Goal: Task Accomplishment & Management: Use online tool/utility

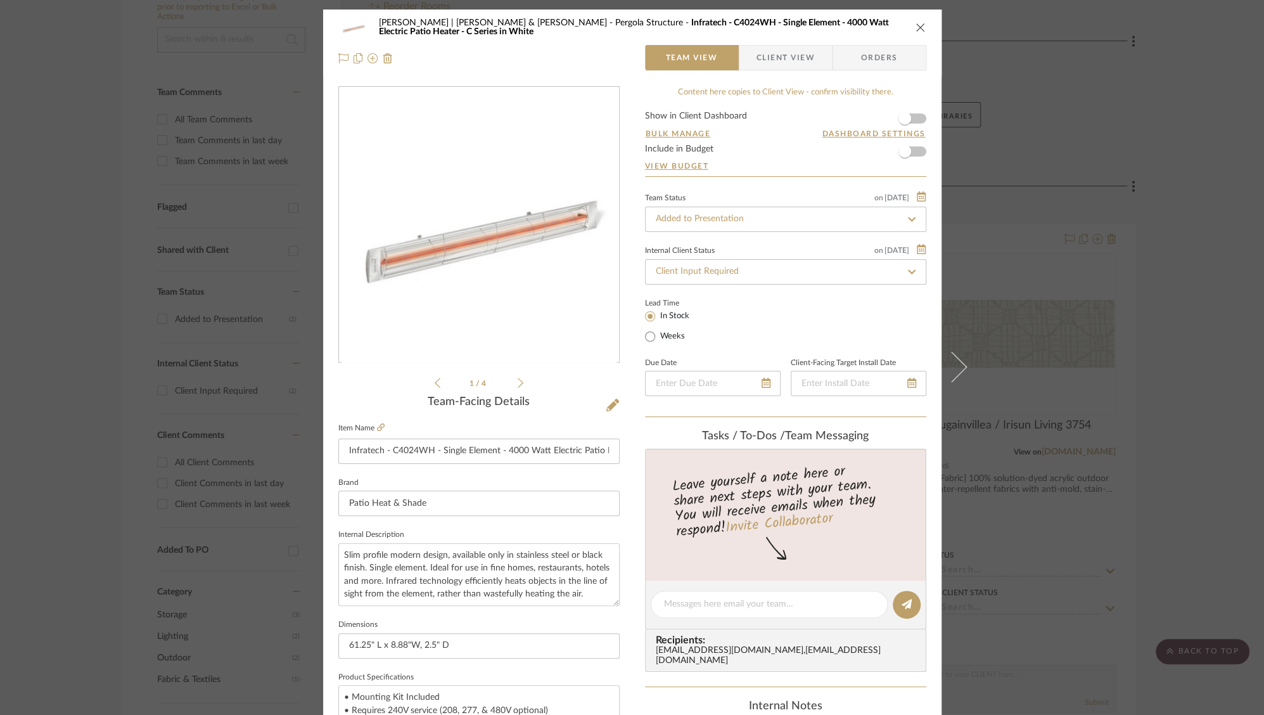
click at [518, 380] on icon at bounding box center [521, 383] width 6 height 10
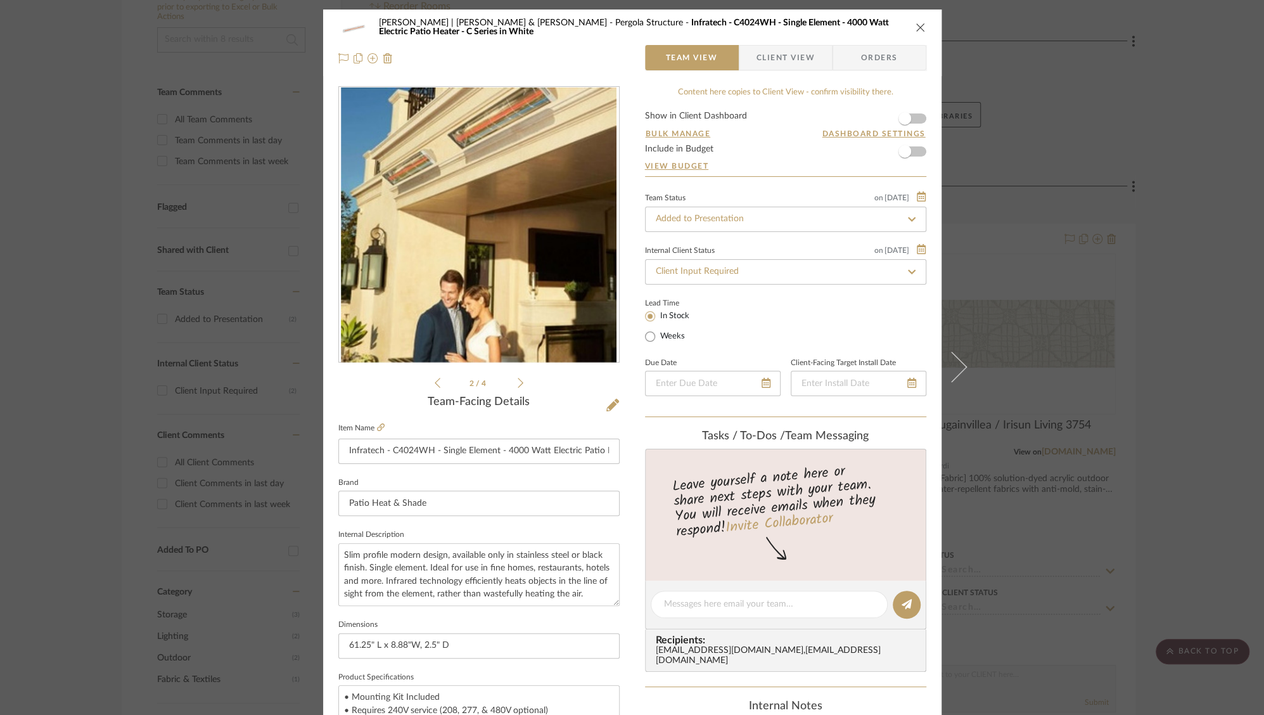
click at [518, 380] on icon at bounding box center [521, 383] width 6 height 10
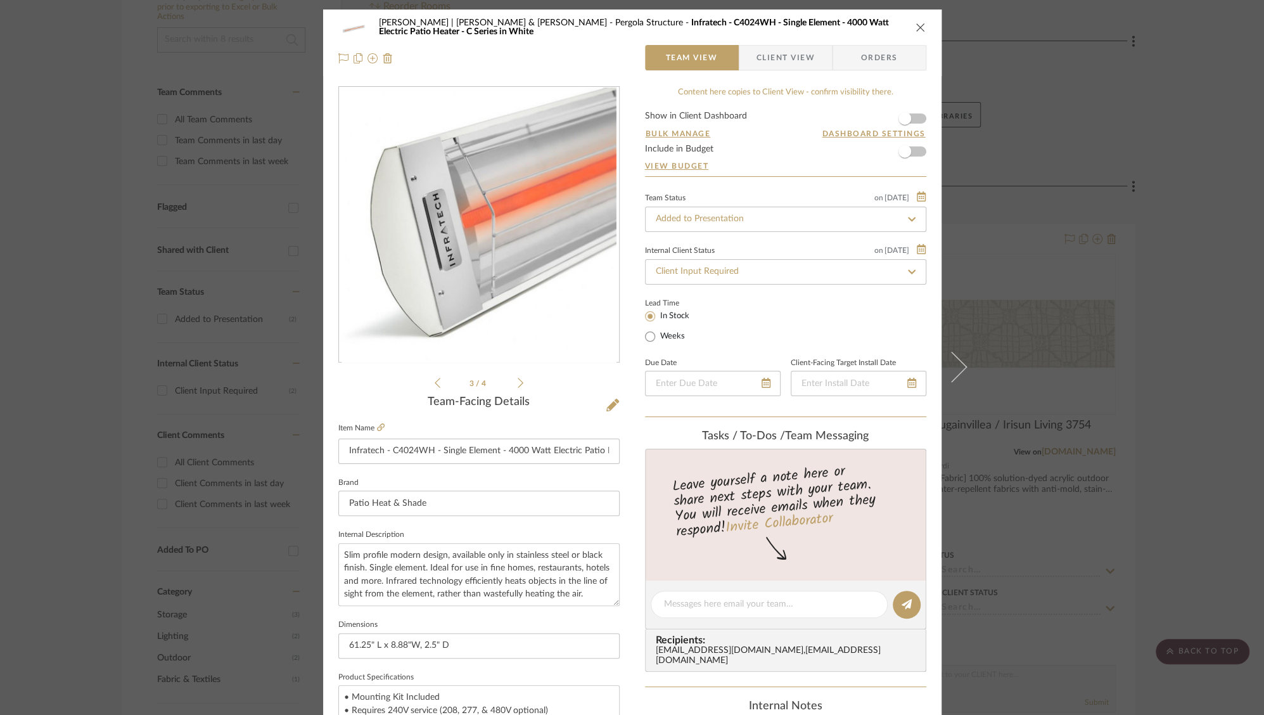
click at [518, 380] on icon at bounding box center [521, 382] width 6 height 11
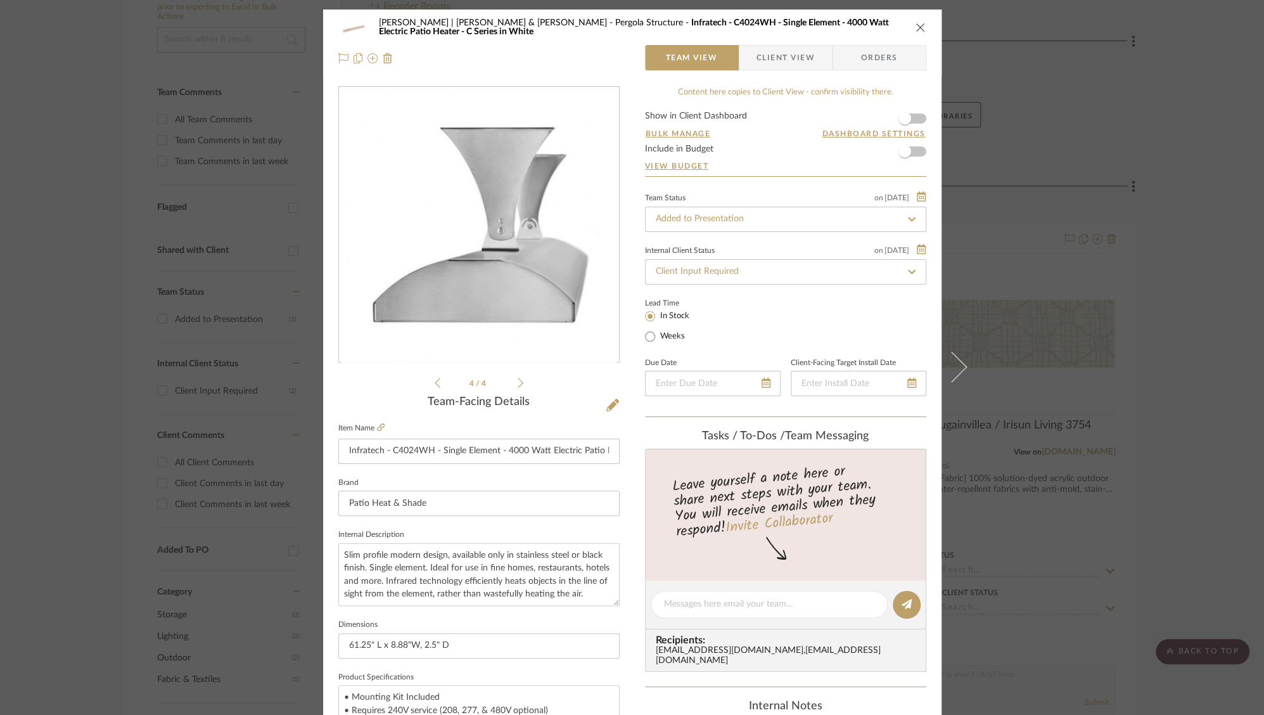
click at [518, 382] on icon at bounding box center [521, 383] width 6 height 10
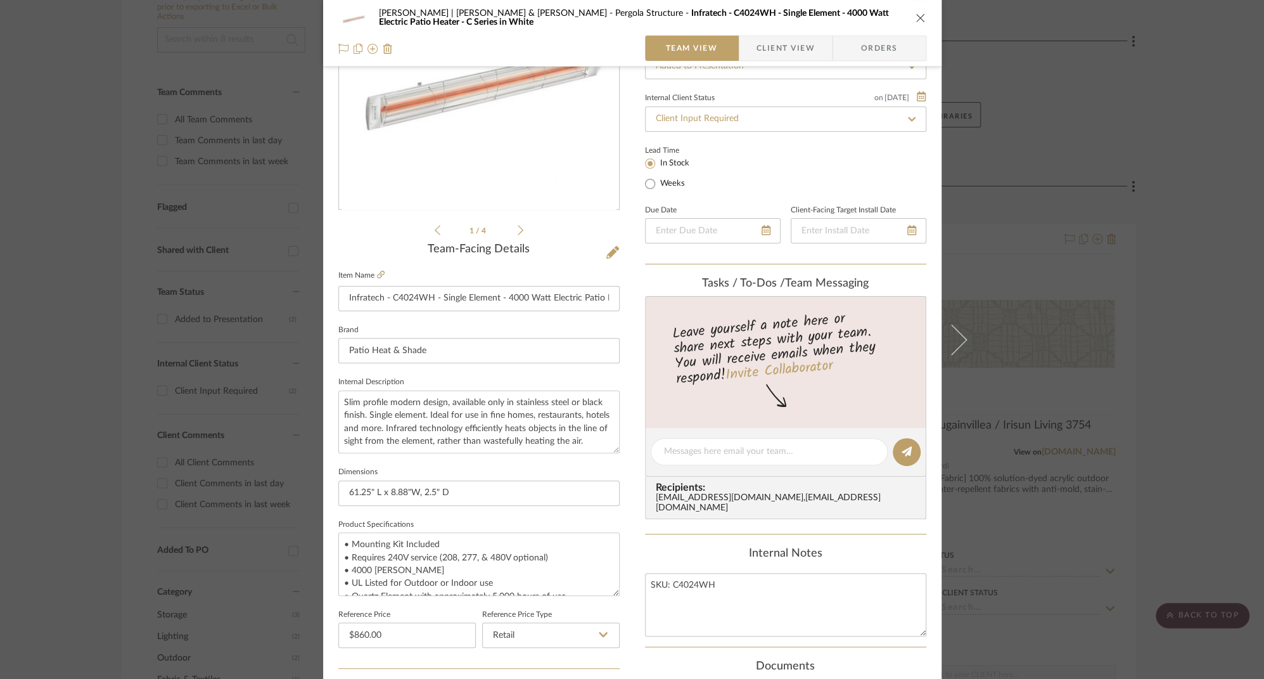
scroll to position [156, 0]
click at [412, 489] on input "61.25" L x 8.88"W, 2.5" D" at bounding box center [478, 489] width 281 height 25
type input "61.25" L x 8.88"H x 2.5" Depth/Extension"
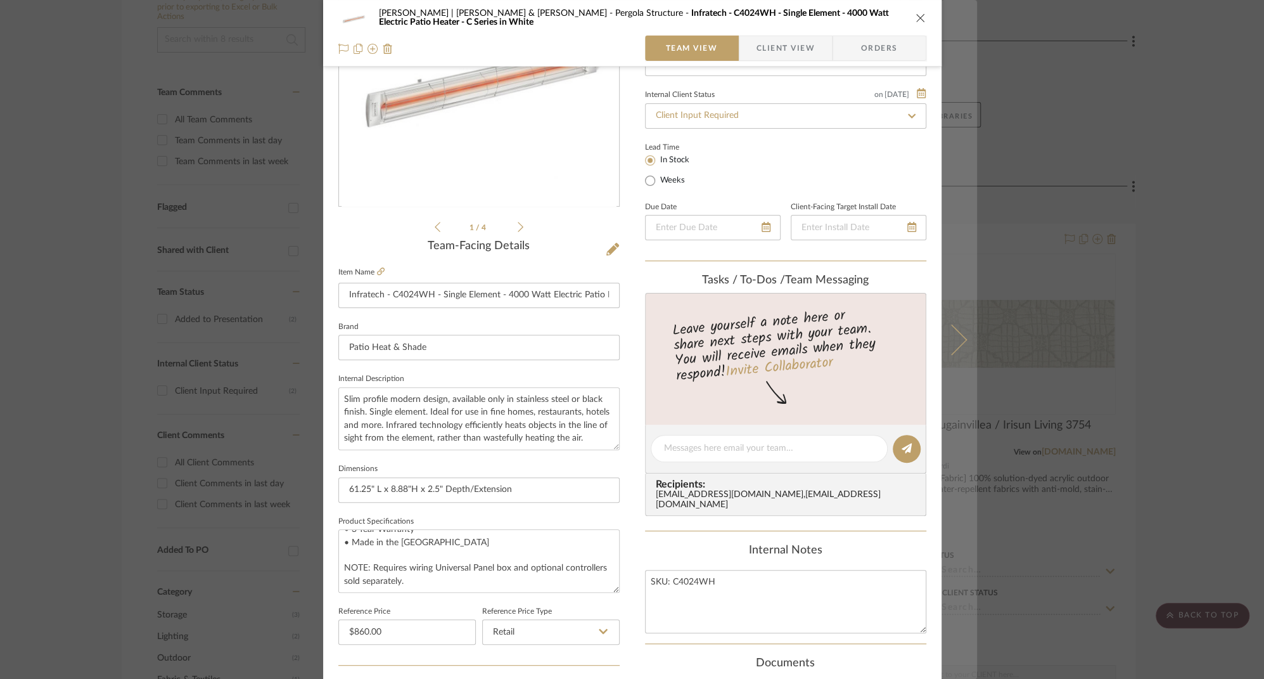
click at [958, 340] on icon at bounding box center [951, 339] width 30 height 30
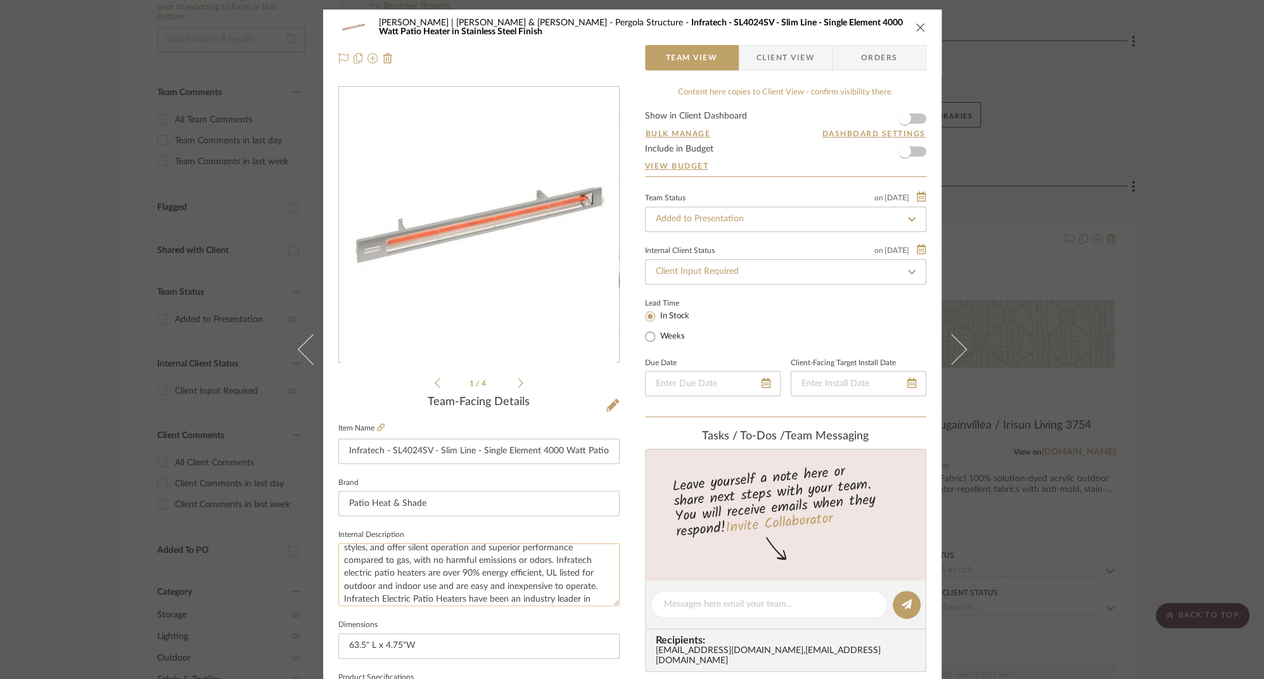
scroll to position [115, 0]
click at [412, 643] on input "63.5" L x 4.75"W" at bounding box center [478, 645] width 281 height 25
click at [375, 650] on input "63.5" L x 4.75" Depth/Extension" at bounding box center [478, 645] width 281 height 25
click at [374, 647] on input "63.5" L x 4.75" Depth/Extension" at bounding box center [478, 645] width 281 height 25
type input "63.5" L x 5.69" H x 4.75" Depth/Extension"
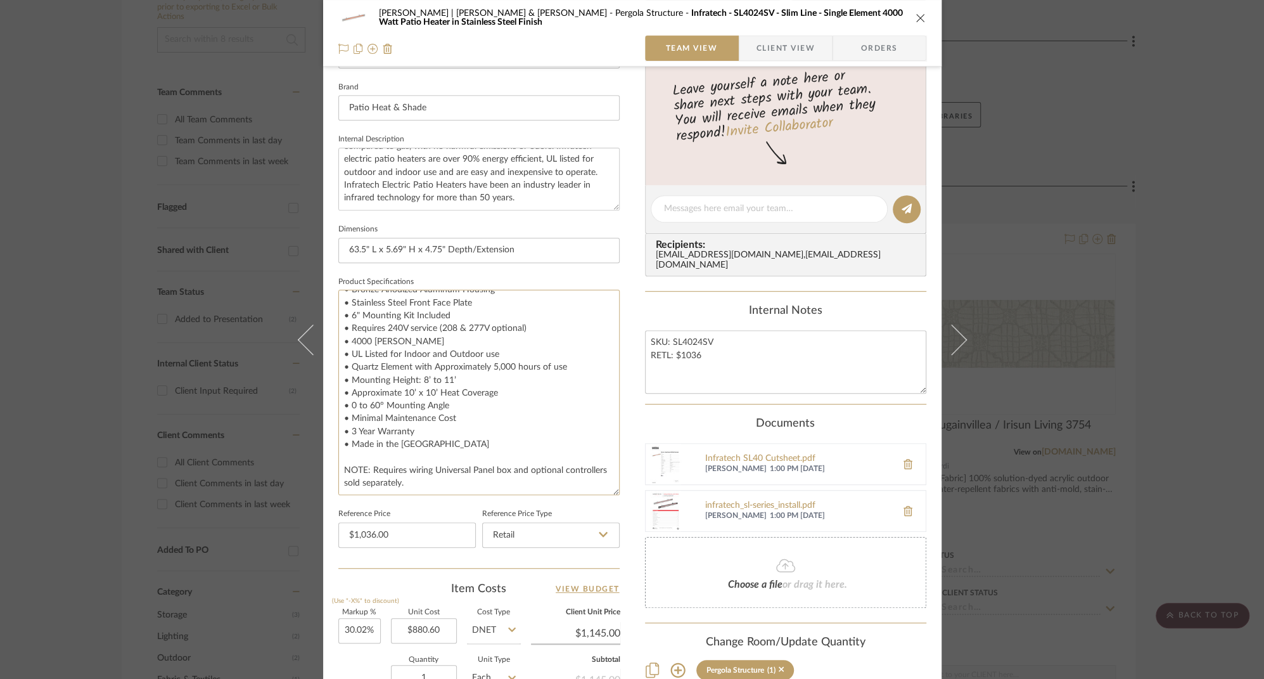
scroll to position [11, 0]
drag, startPoint x: 610, startPoint y: 348, endPoint x: 617, endPoint y: 491, distance: 143.4
click at [617, 491] on div "[PERSON_NAME] | [PERSON_NAME] & [PERSON_NAME] Structure Infratech - SL4024SV - …" at bounding box center [632, 270] width 618 height 1312
click at [399, 338] on textarea "• Bronze Anodized Aluminum Housing • Stainless Steel Front Face Plate • 6" Moun…" at bounding box center [478, 392] width 281 height 205
type textarea "• Bronze Anodized Aluminum Housing • Stainless Steel Front Face Plate • 6" Moun…"
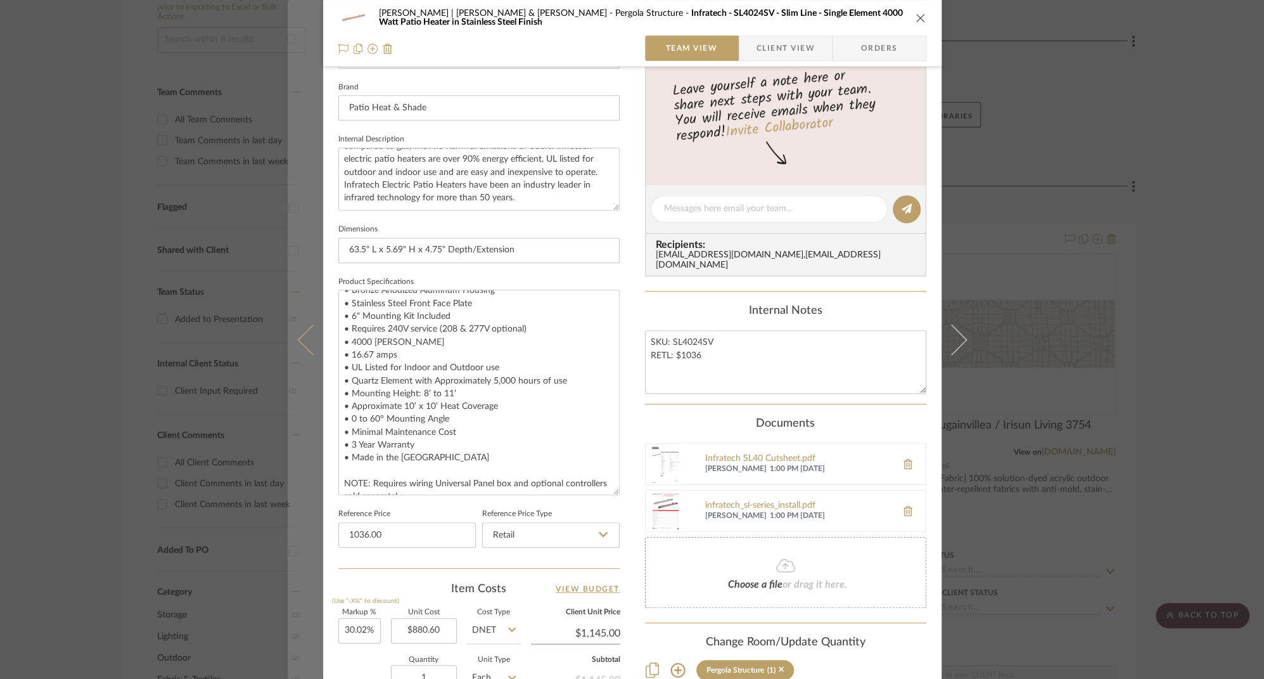
type input "$1,036.00"
click at [301, 338] on icon at bounding box center [312, 339] width 30 height 30
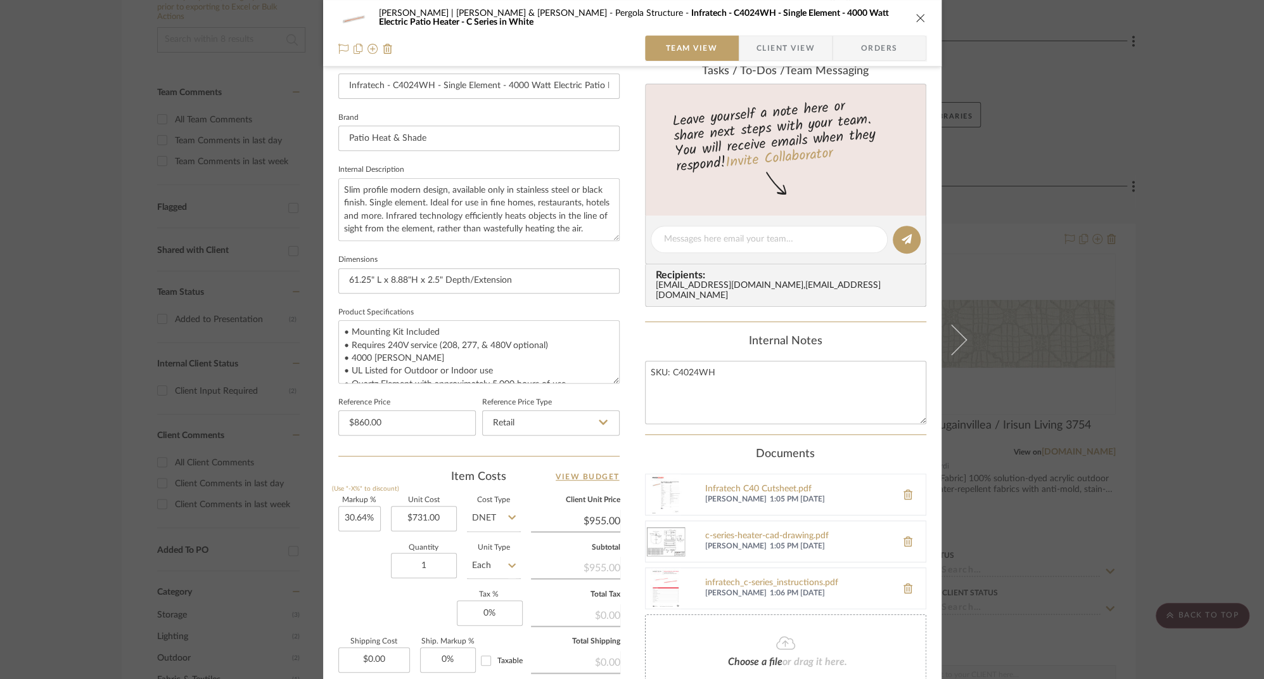
scroll to position [468, 0]
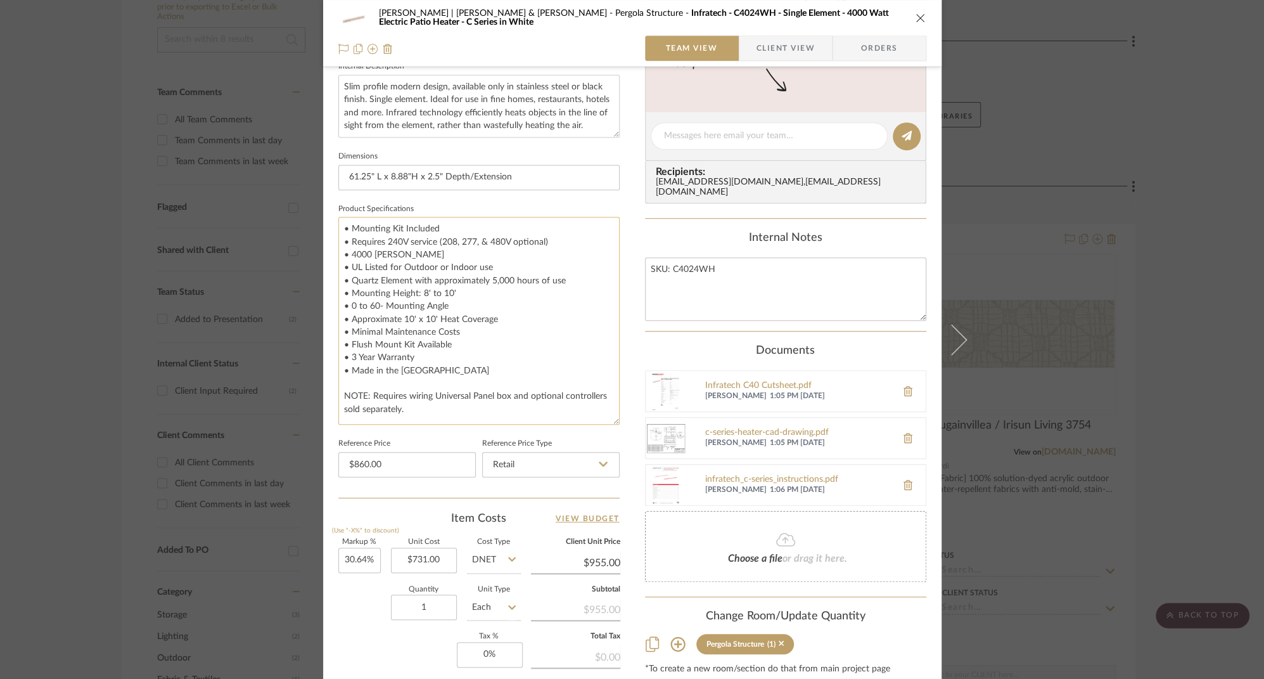
drag, startPoint x: 613, startPoint y: 274, endPoint x: 600, endPoint y: 420, distance: 146.3
click at [600, 420] on textarea "• Mounting Kit Included • Requires 240V service (208, 277, & 480V optional) • 4…" at bounding box center [478, 321] width 281 height 208
click at [435, 253] on textarea "• Mounting Kit Included • Requires 240V service (208, 277, & 480V optional) • 4…" at bounding box center [478, 321] width 281 height 208
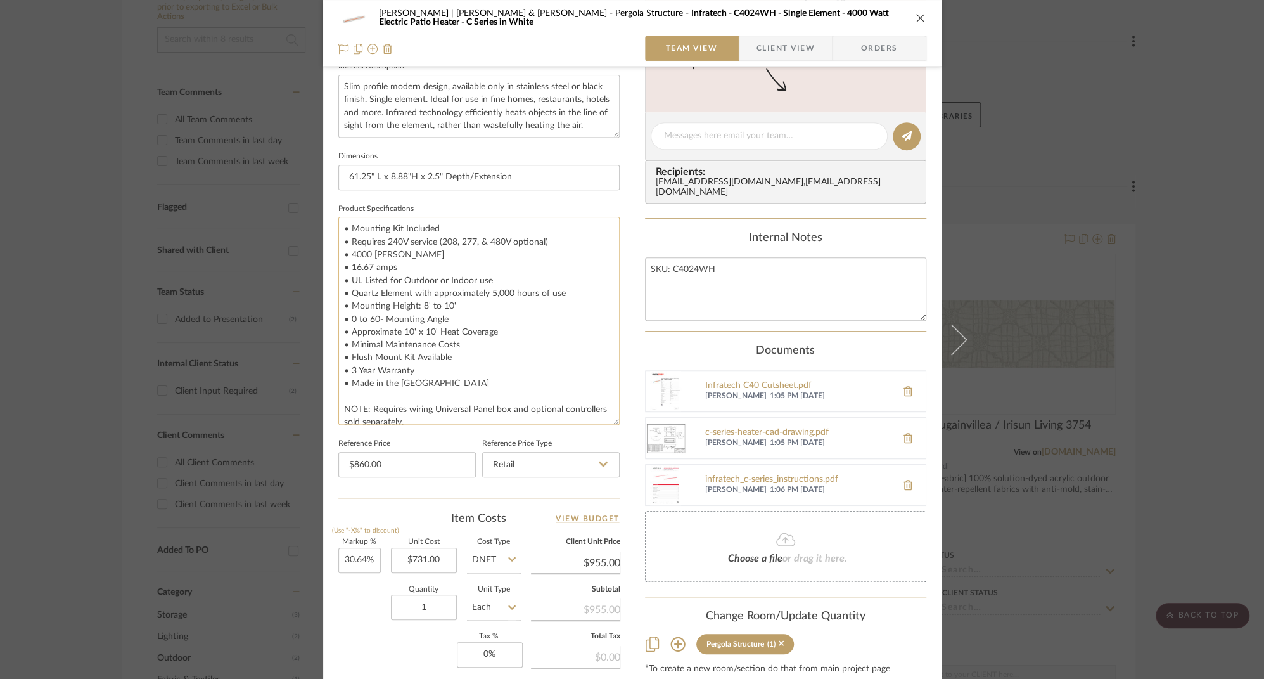
click at [397, 240] on textarea "• Mounting Kit Included • Requires 240V service (208, 277, & 480V optional) • 4…" at bounding box center [478, 321] width 281 height 208
click at [374, 256] on textarea "• Mounting Kit Included • Requires 240 V service (208, 277, & 480V optional) • …" at bounding box center [478, 321] width 281 height 208
type textarea "• Mounting Kit Included • Requires 240 V service (208, 277, & 480V optional) • …"
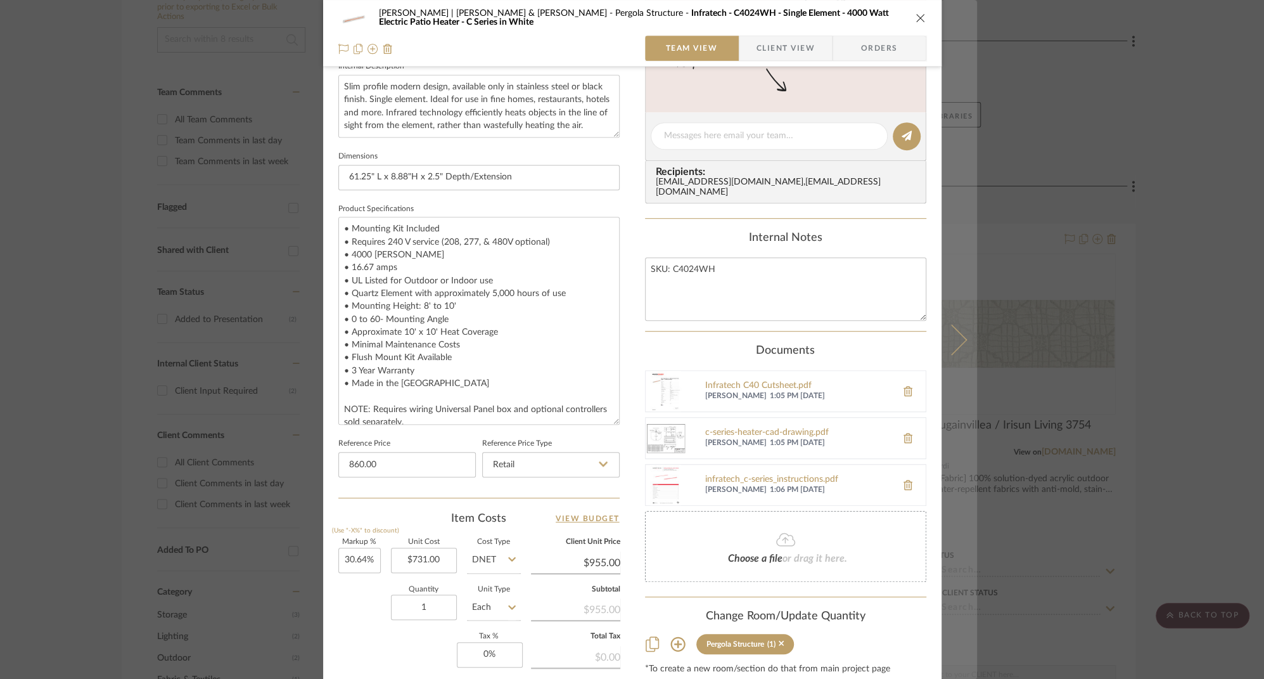
type input "$860.00"
click at [956, 336] on icon at bounding box center [951, 339] width 30 height 30
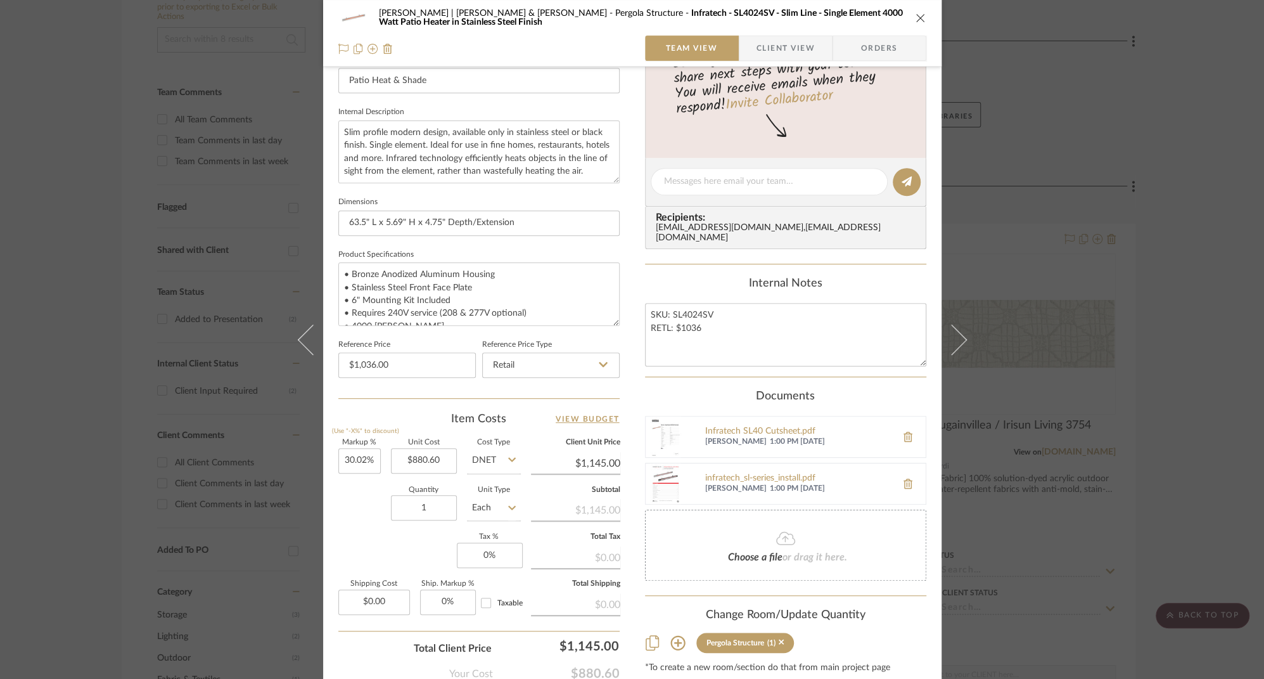
scroll to position [490, 0]
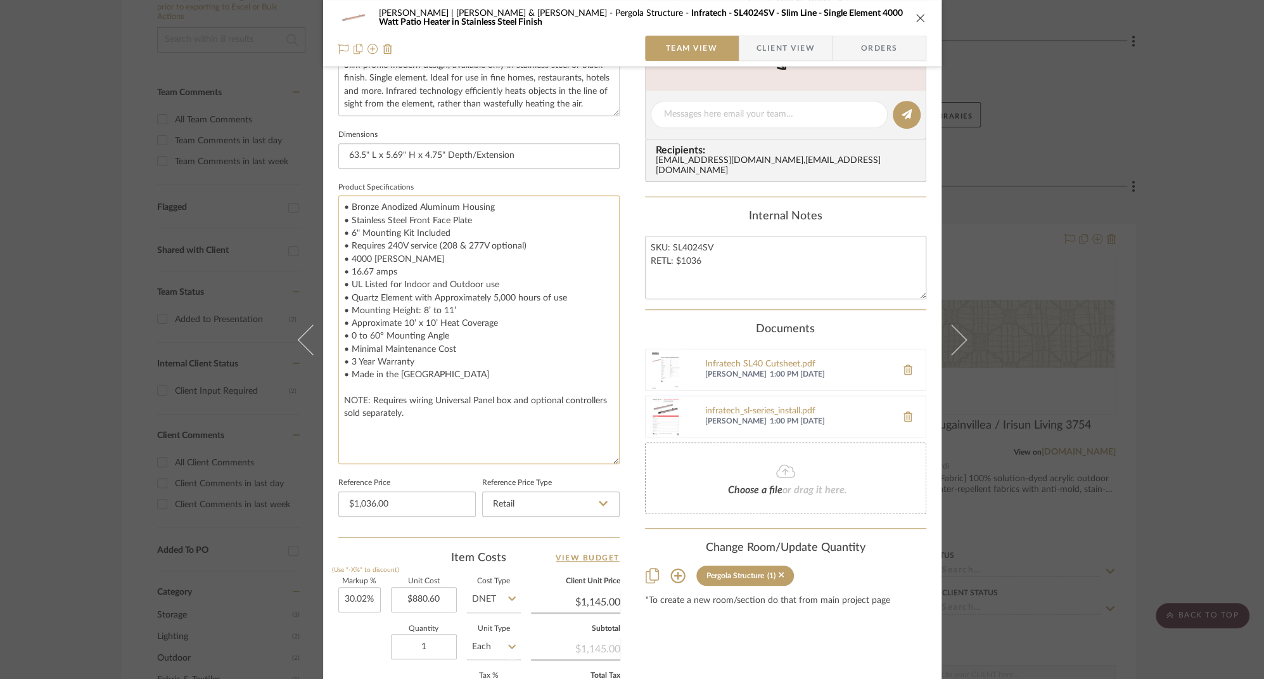
drag, startPoint x: 612, startPoint y: 250, endPoint x: 585, endPoint y: 456, distance: 207.7
click at [585, 456] on textarea "• Bronze Anodized Aluminum Housing • Stainless Steel Front Face Plate • 6" Moun…" at bounding box center [478, 329] width 281 height 269
click at [397, 243] on textarea "• Bronze Anodized Aluminum Housing • Stainless Steel Front Face Plate • 6" Moun…" at bounding box center [478, 329] width 281 height 269
click at [372, 261] on textarea "• Bronze Anodized Aluminum Housing • Stainless Steel Front Face Plate • 6" Moun…" at bounding box center [478, 329] width 281 height 269
type textarea "• Bronze Anodized Aluminum Housing • Stainless Steel Front Face Plate • 6" Moun…"
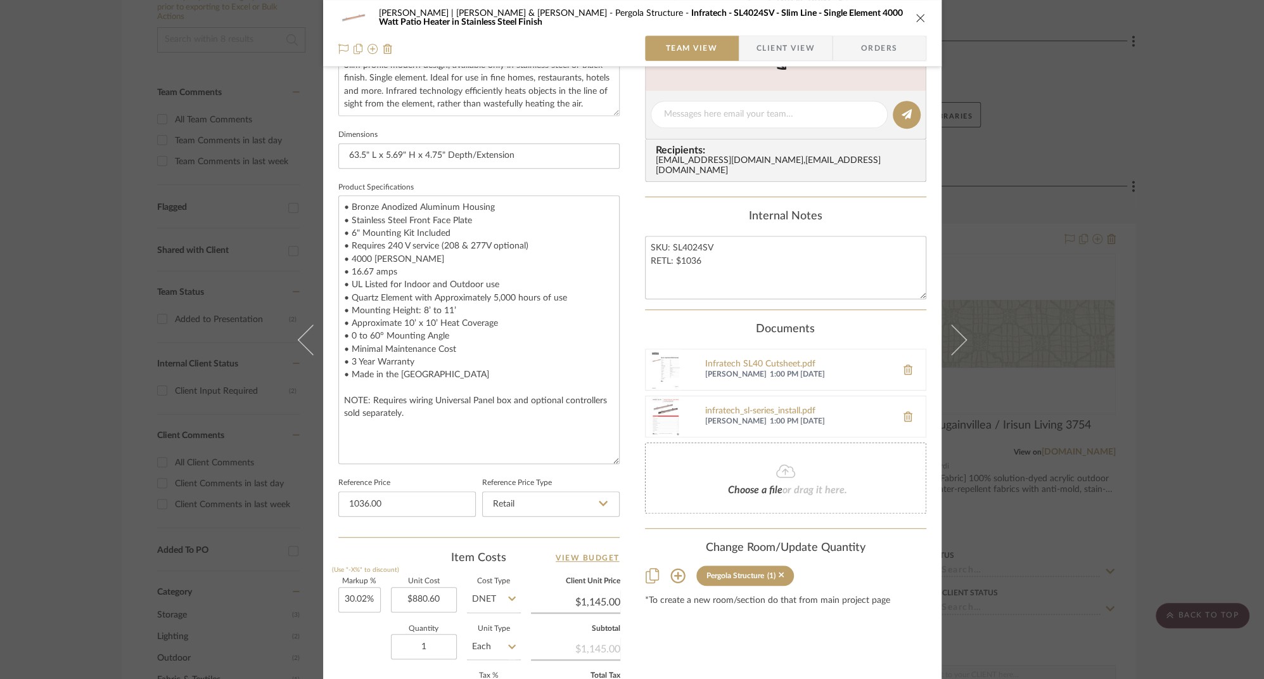
type input "$1,036.00"
click at [916, 16] on icon "close" at bounding box center [921, 18] width 10 height 10
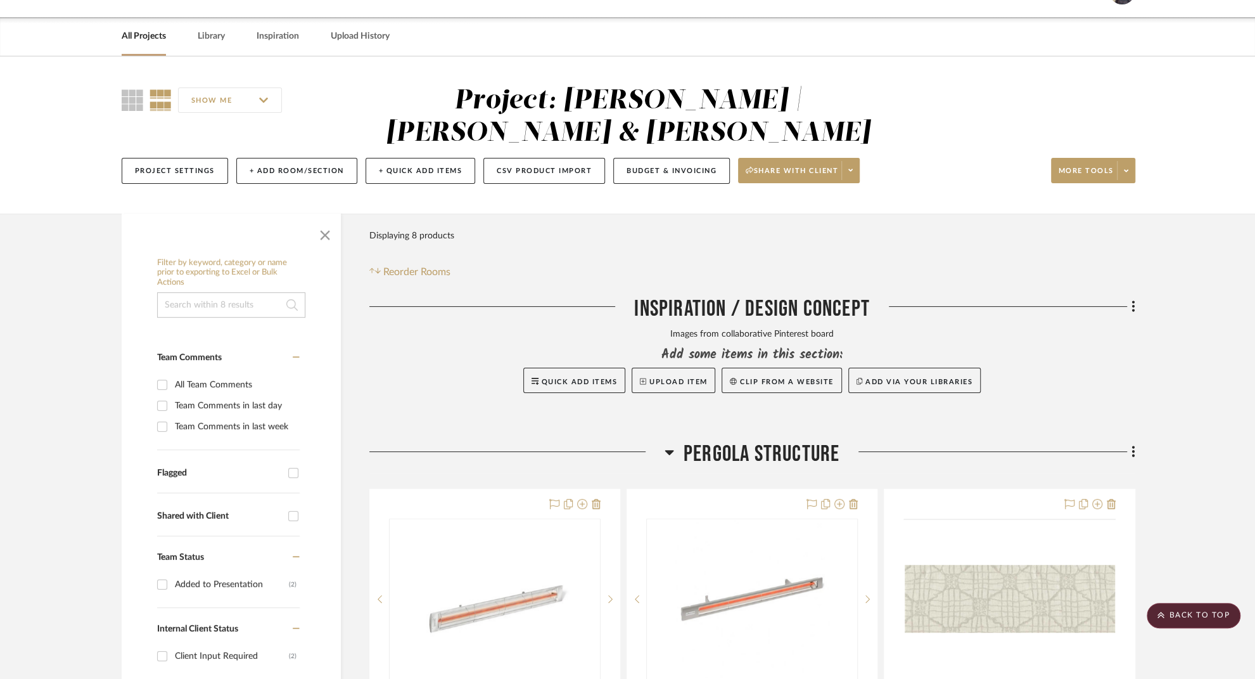
scroll to position [0, 0]
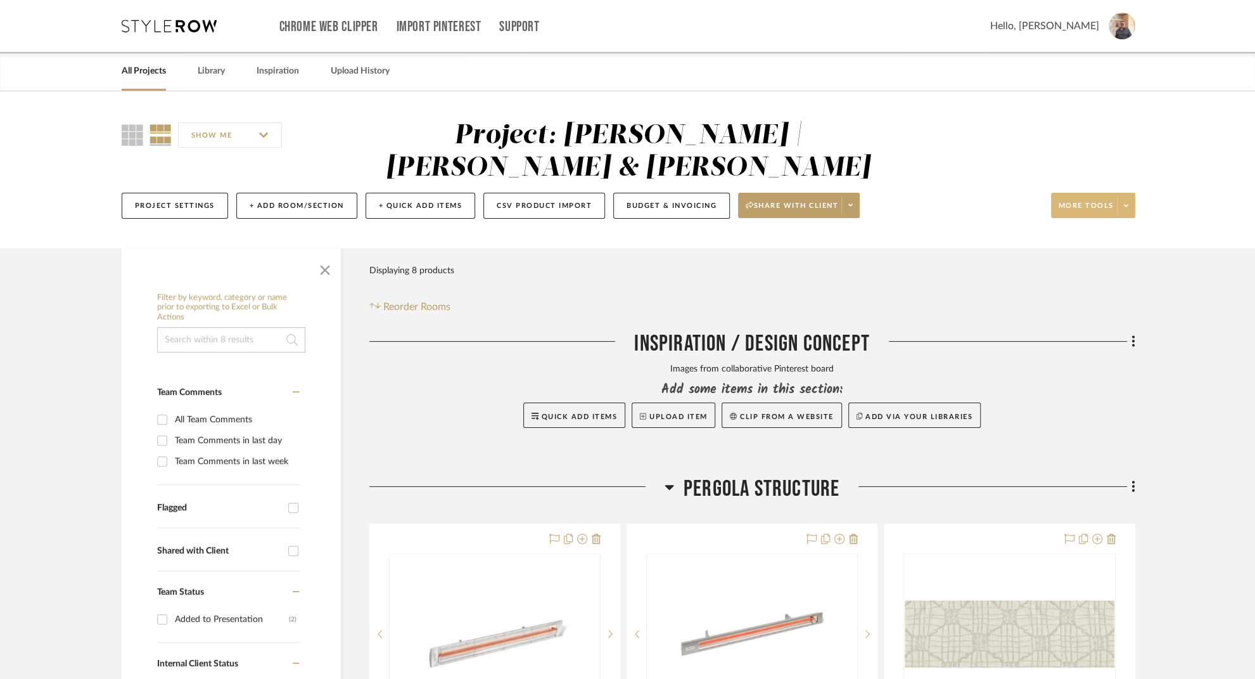
click at [1126, 202] on icon at bounding box center [1126, 205] width 4 height 7
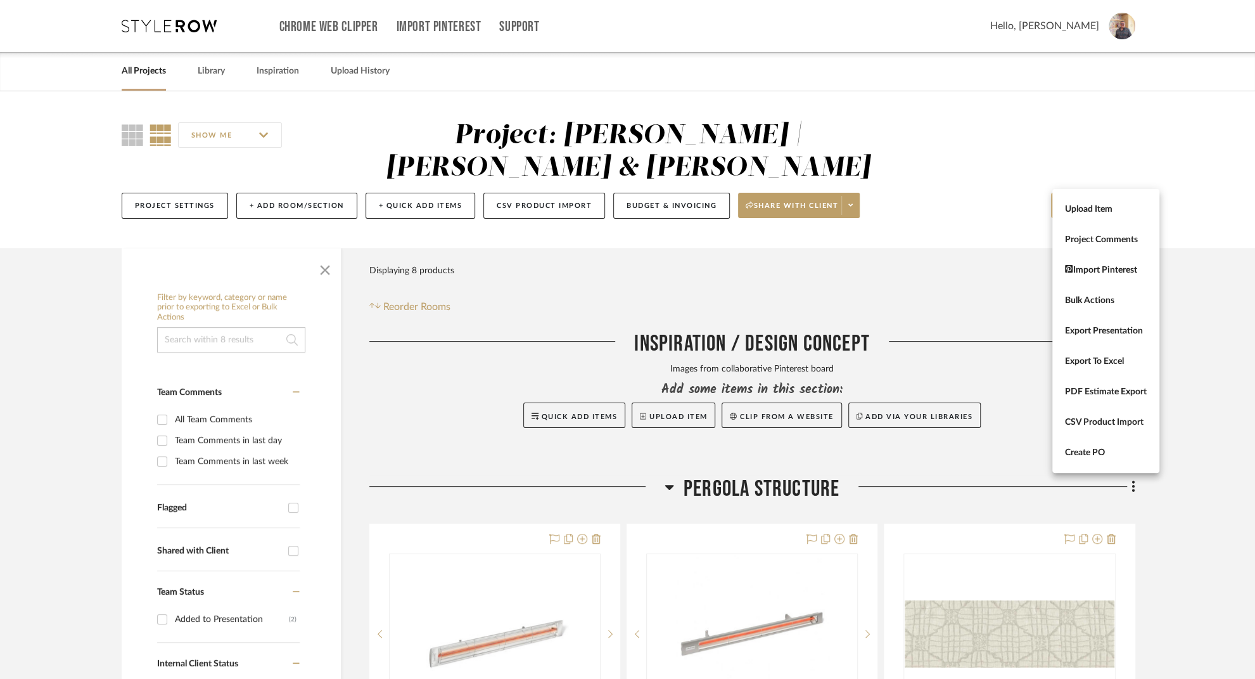
click at [1207, 172] on div at bounding box center [627, 339] width 1255 height 679
